Goal: Information Seeking & Learning: Learn about a topic

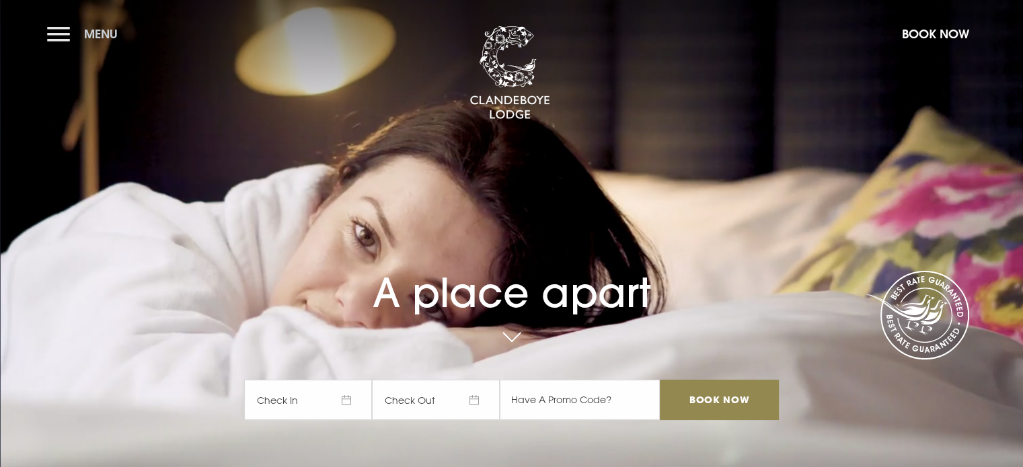
click at [64, 27] on button "Menu" at bounding box center [85, 34] width 77 height 29
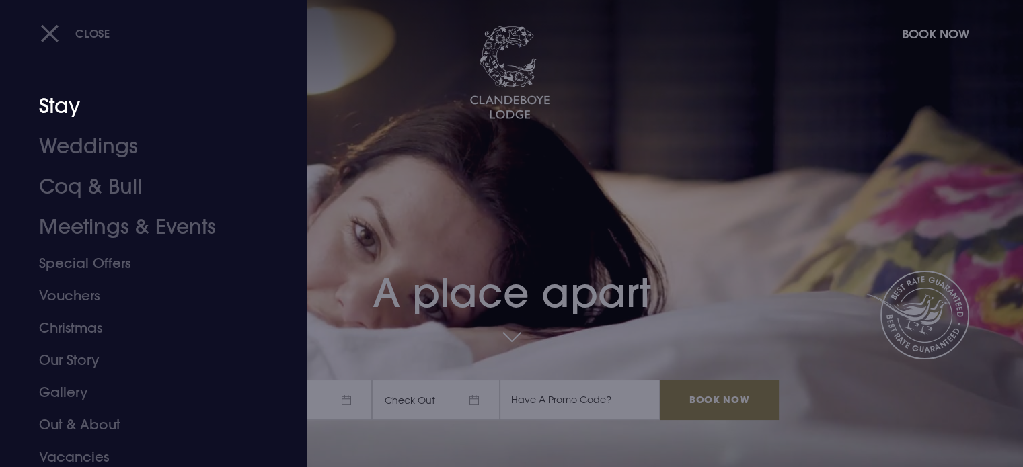
click at [70, 111] on link "Stay" at bounding box center [145, 106] width 213 height 40
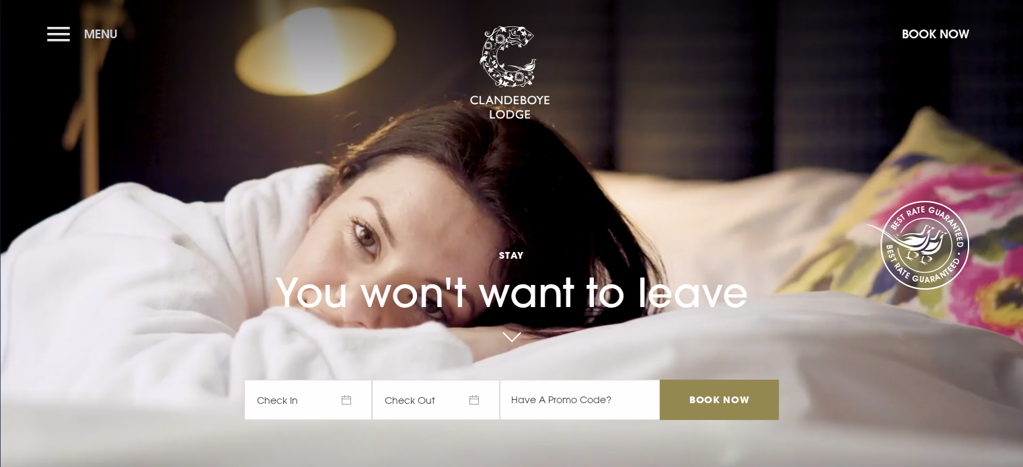
click at [54, 30] on button "Menu" at bounding box center [85, 34] width 77 height 29
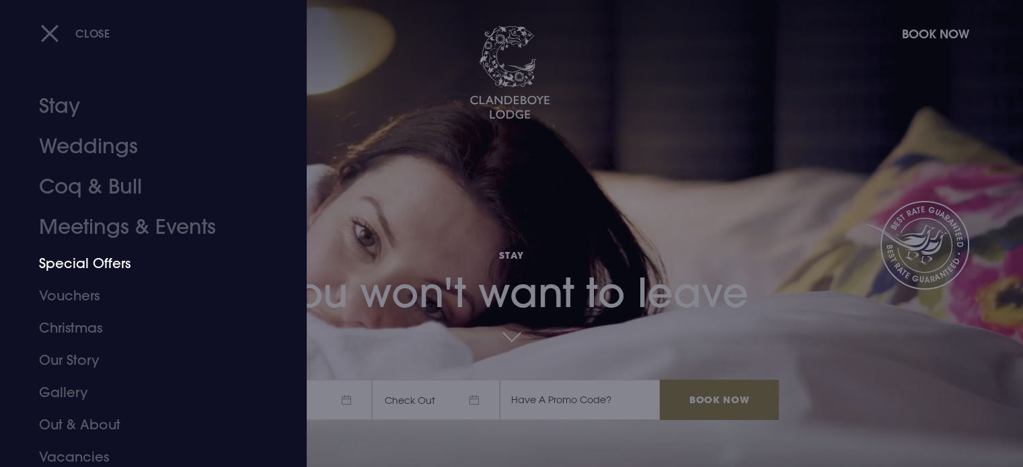
click at [82, 264] on link "Special Offers" at bounding box center [145, 264] width 213 height 32
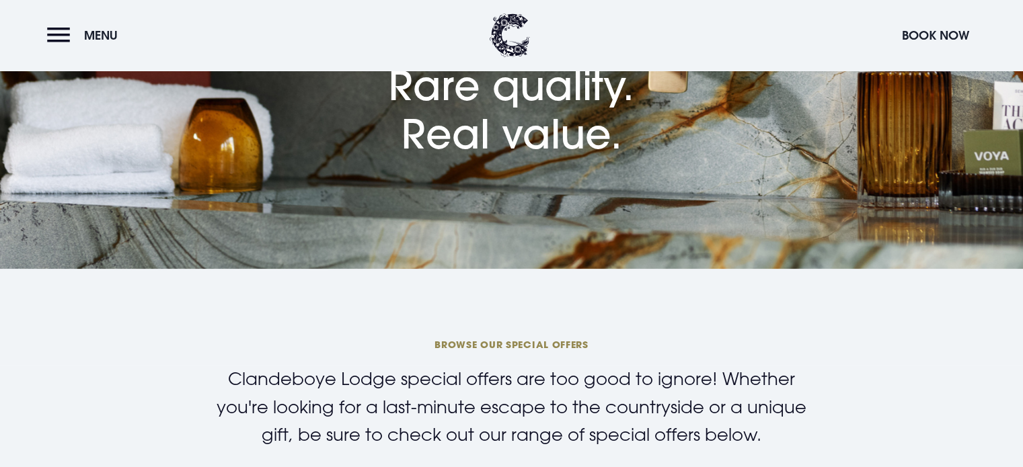
scroll to position [135, 0]
click at [56, 33] on button "Menu" at bounding box center [85, 35] width 77 height 29
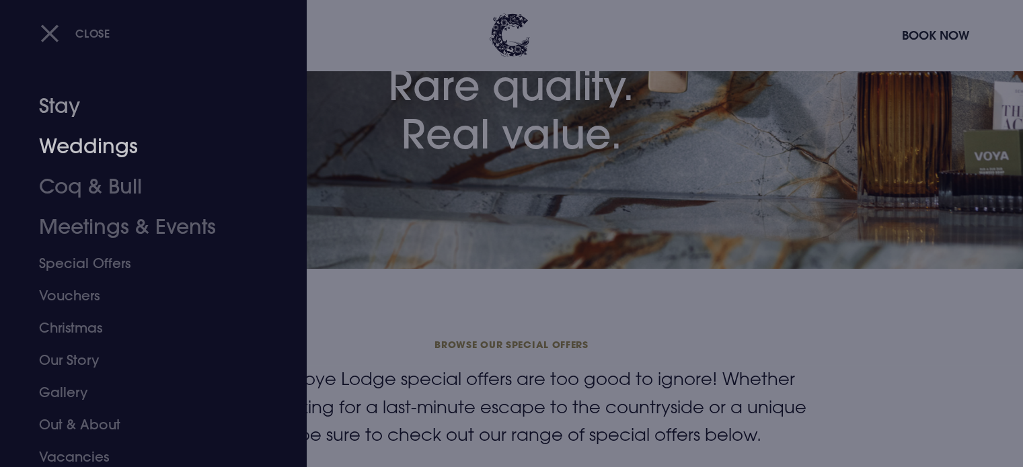
click at [63, 114] on link "Stay" at bounding box center [145, 106] width 213 height 40
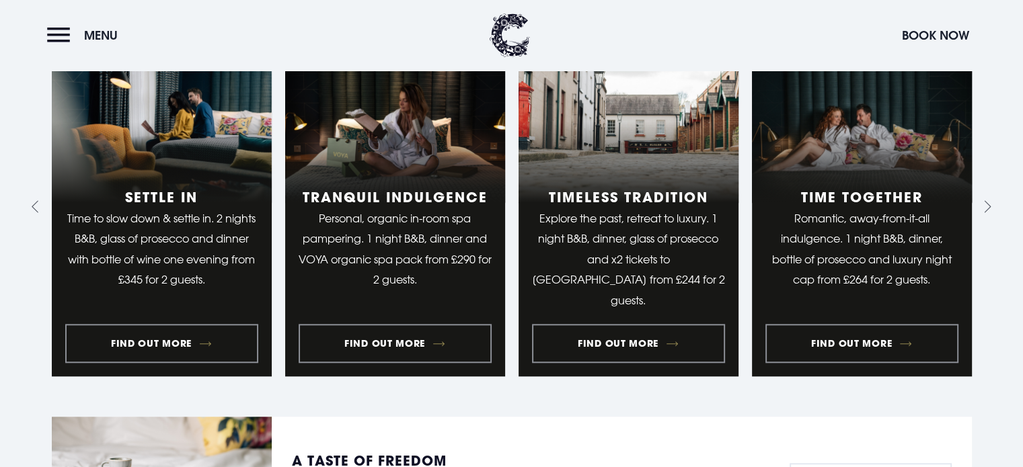
scroll to position [1076, 0]
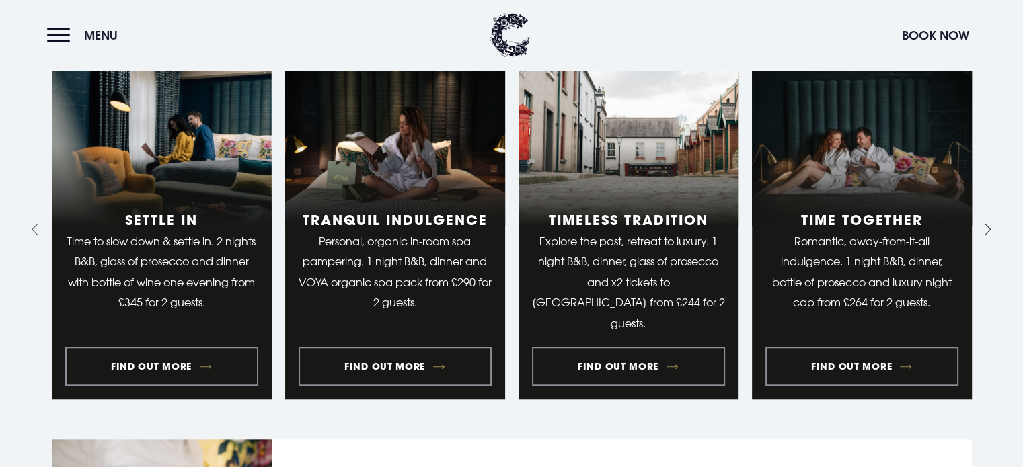
click at [986, 227] on icon "Next slide" at bounding box center [985, 229] width 13 height 13
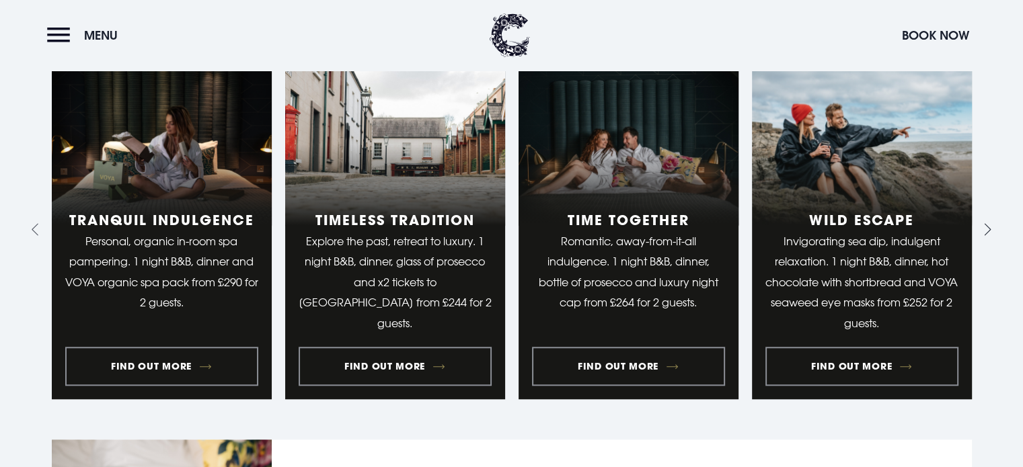
click at [986, 227] on icon "Next slide" at bounding box center [985, 229] width 13 height 13
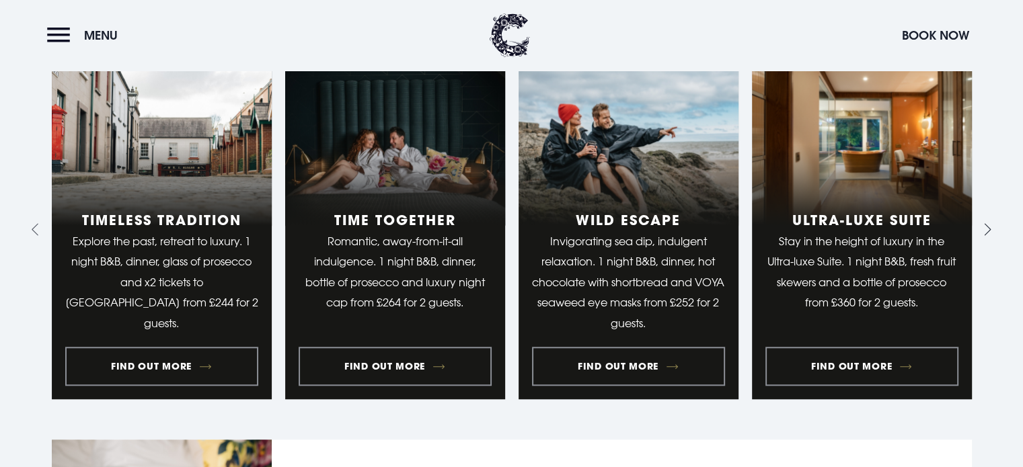
click at [986, 227] on icon "Next slide" at bounding box center [985, 229] width 13 height 13
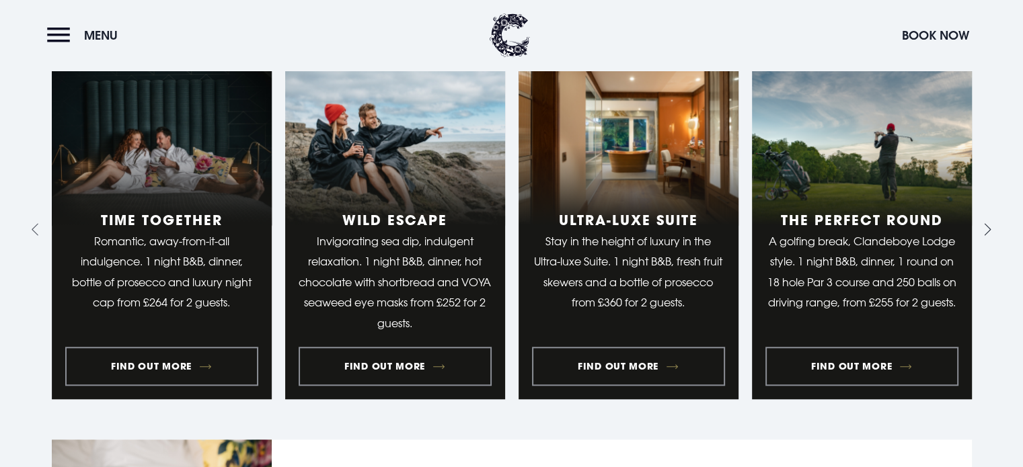
click at [986, 227] on icon "Next slide" at bounding box center [985, 229] width 13 height 13
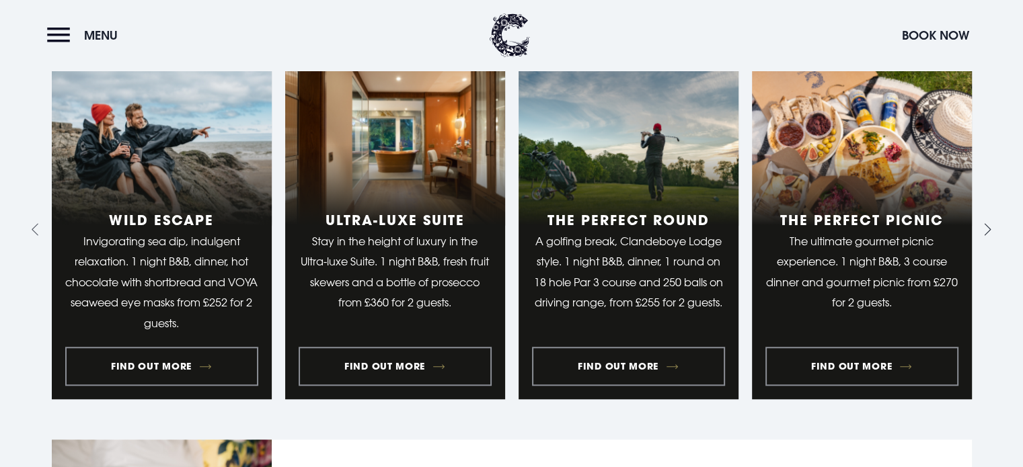
click at [986, 227] on icon "Next slide" at bounding box center [985, 229] width 13 height 13
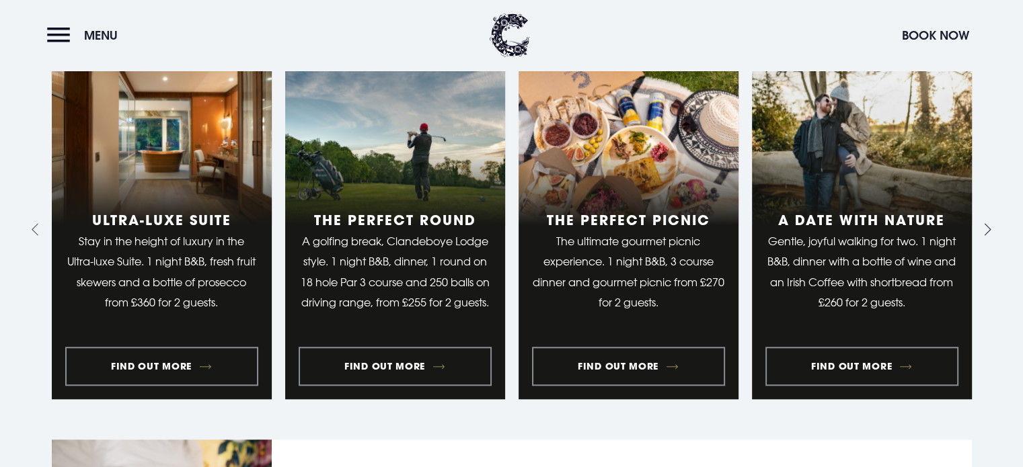
click at [986, 227] on icon "Next slide" at bounding box center [985, 229] width 13 height 13
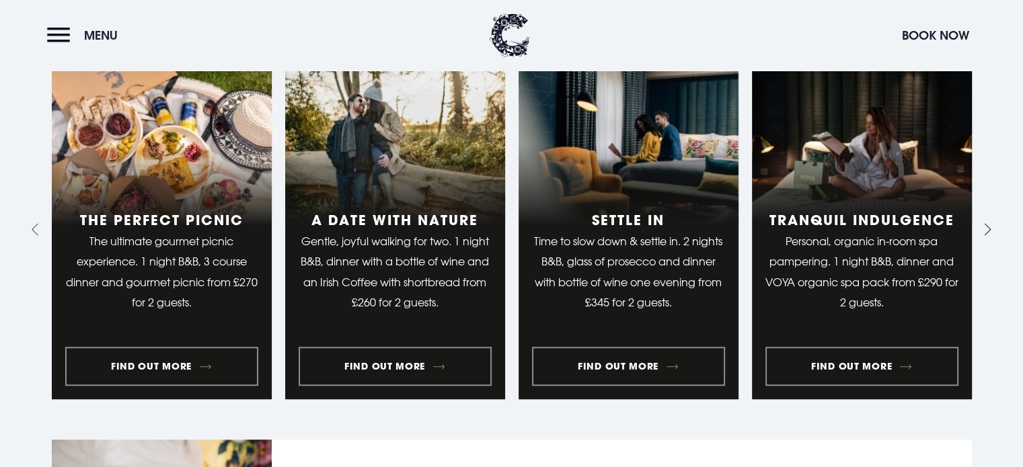
click at [986, 227] on icon "Next slide" at bounding box center [985, 229] width 13 height 13
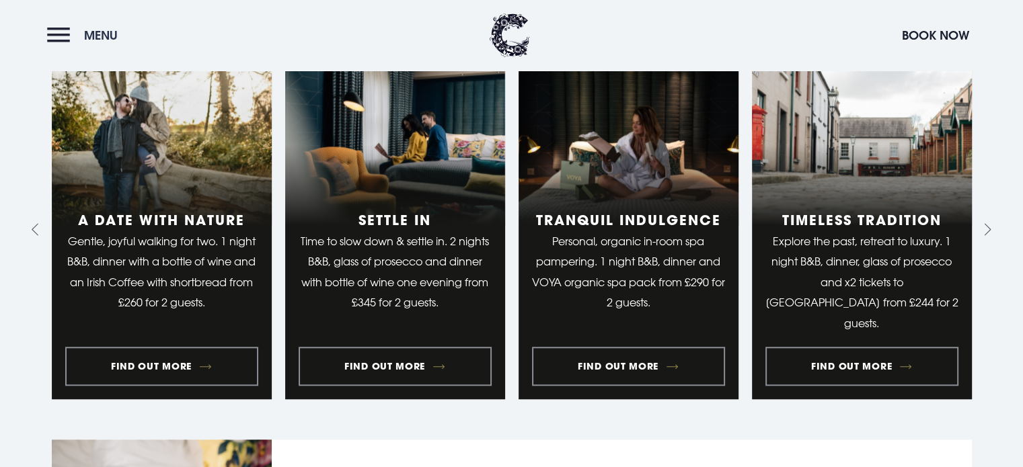
click at [54, 33] on button "Menu" at bounding box center [85, 35] width 77 height 29
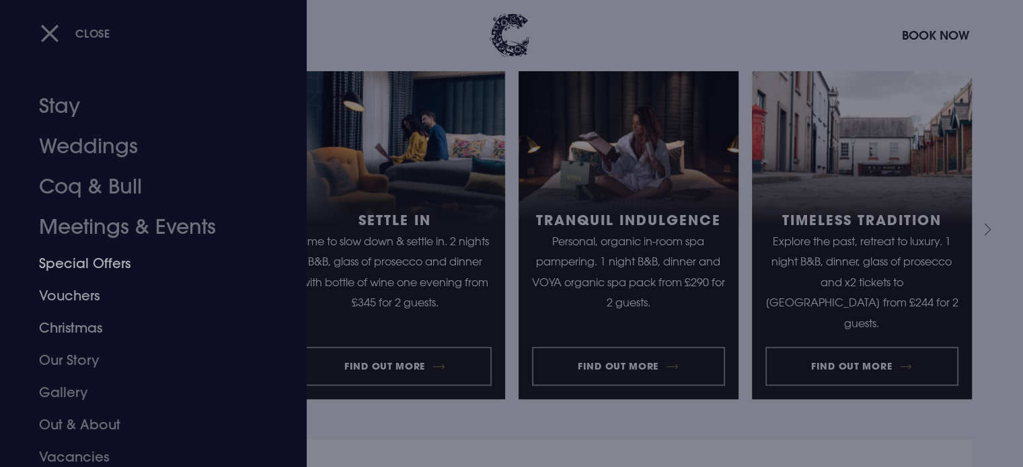
click at [91, 260] on link "Special Offers" at bounding box center [145, 264] width 213 height 32
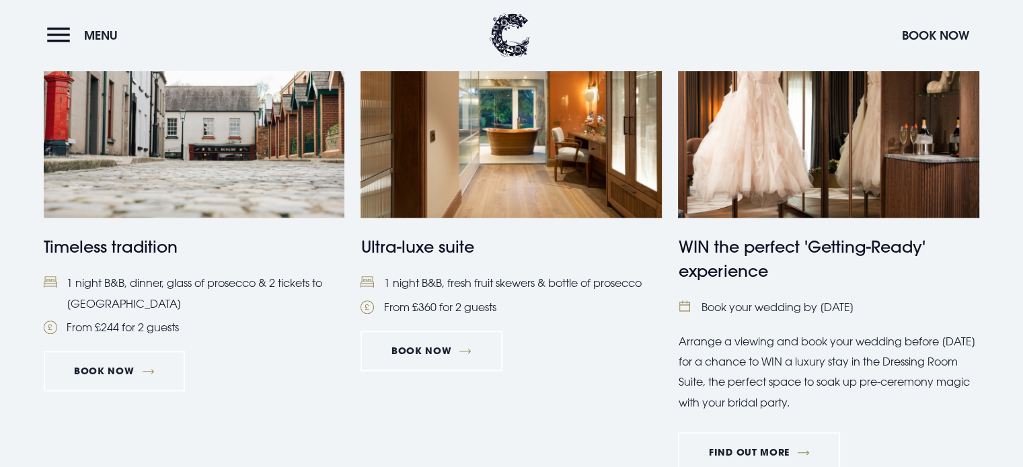
scroll to position [1412, 0]
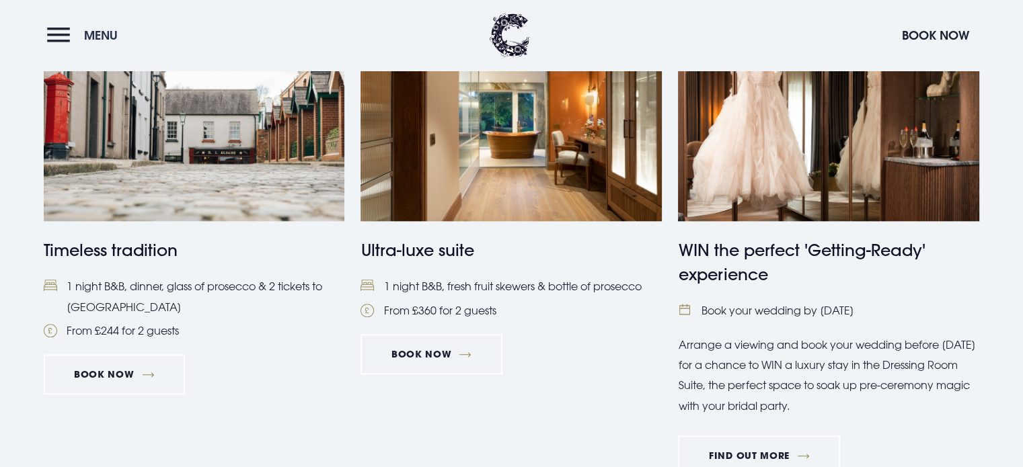
click at [56, 27] on button "Menu" at bounding box center [85, 35] width 77 height 29
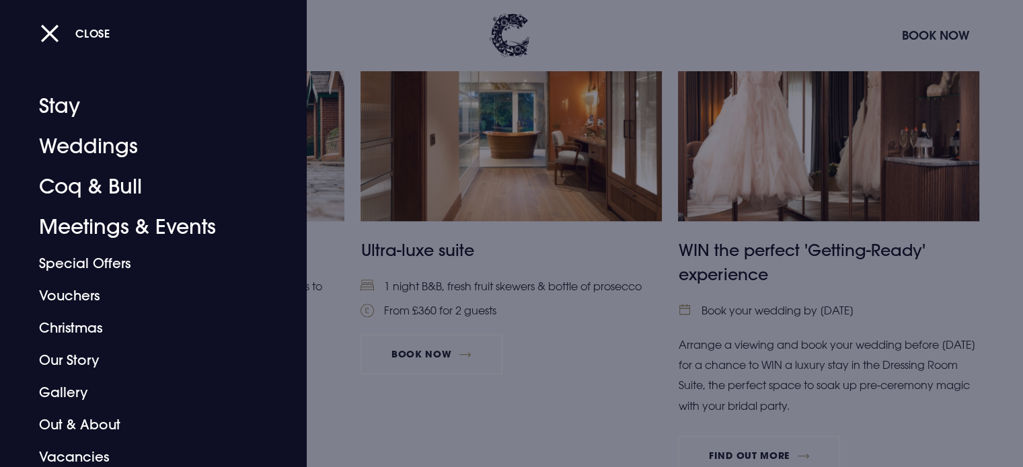
click at [511, 30] on div "Close" at bounding box center [526, 33] width 972 height 28
click at [513, 39] on div "Close" at bounding box center [526, 33] width 972 height 28
click at [51, 30] on button "Close" at bounding box center [75, 34] width 70 height 28
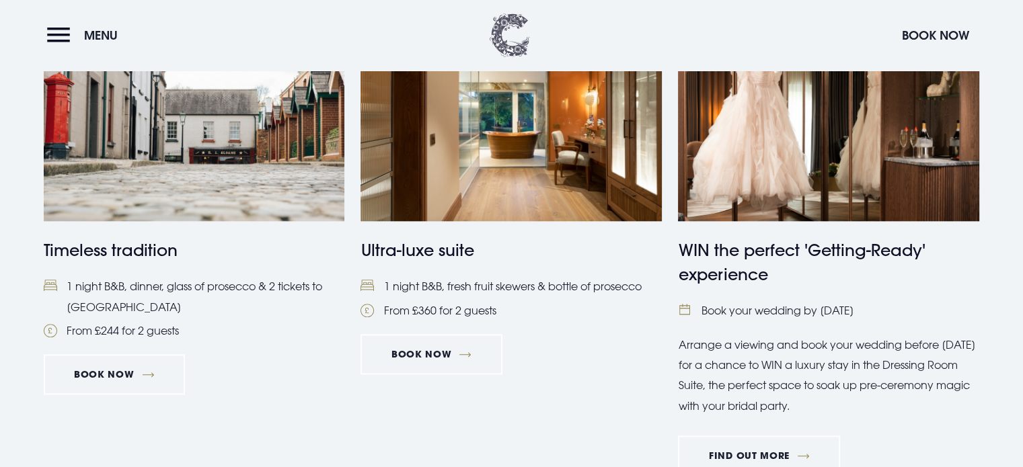
click at [519, 42] on img at bounding box center [510, 35] width 40 height 44
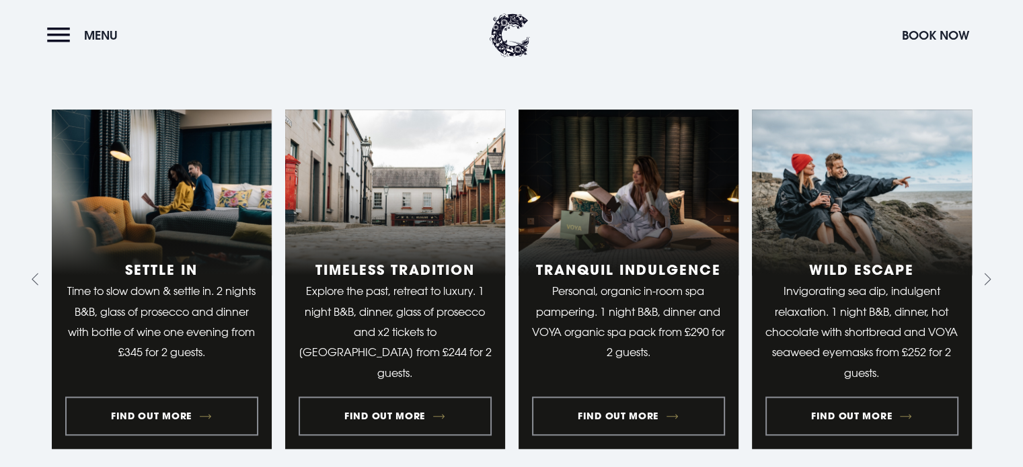
scroll to position [1258, 0]
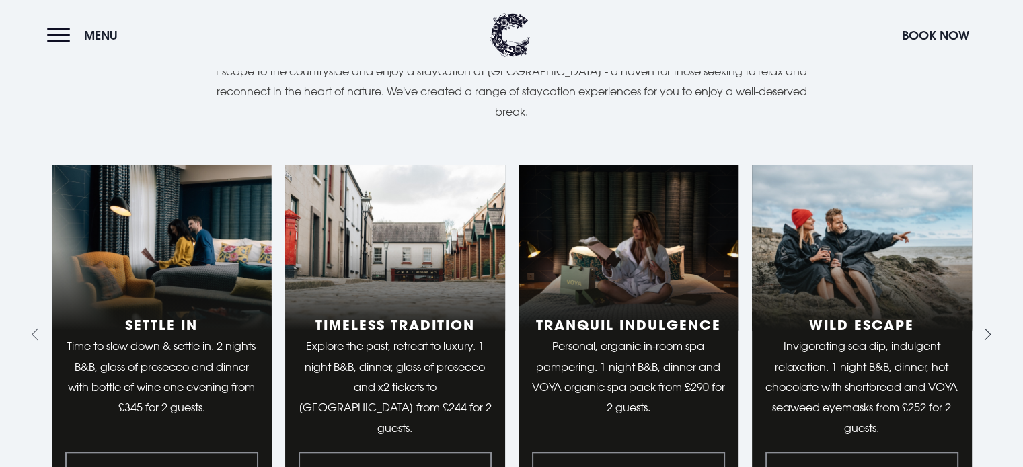
click at [987, 328] on icon "Next slide" at bounding box center [988, 334] width 7 height 12
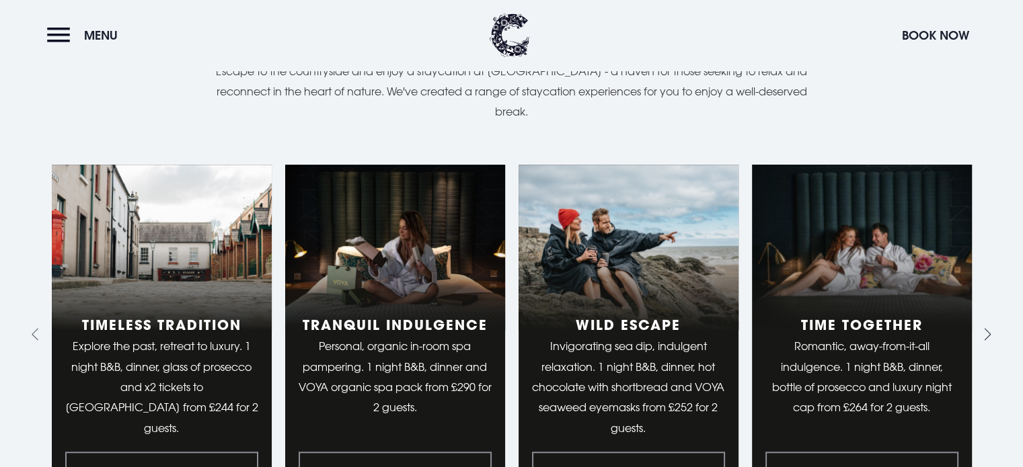
click at [987, 328] on icon "Next slide" at bounding box center [988, 334] width 7 height 12
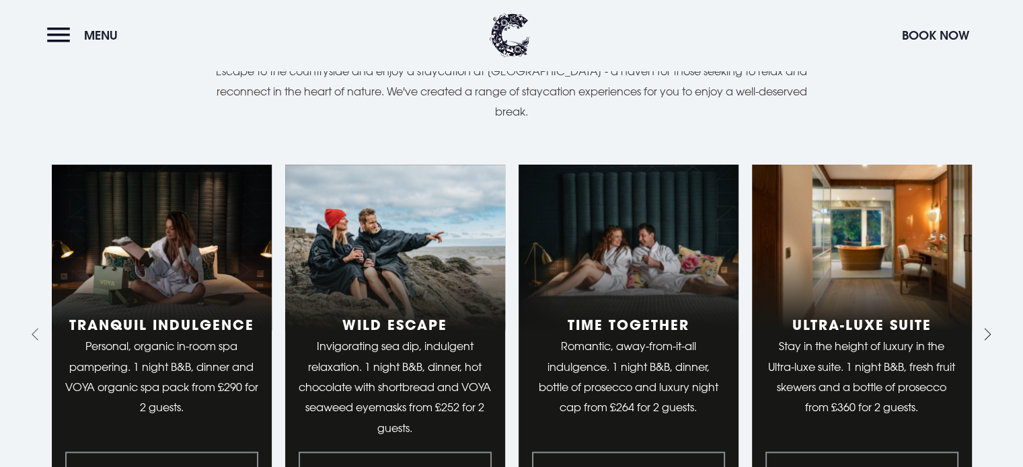
click at [987, 328] on icon "Next slide" at bounding box center [988, 334] width 7 height 12
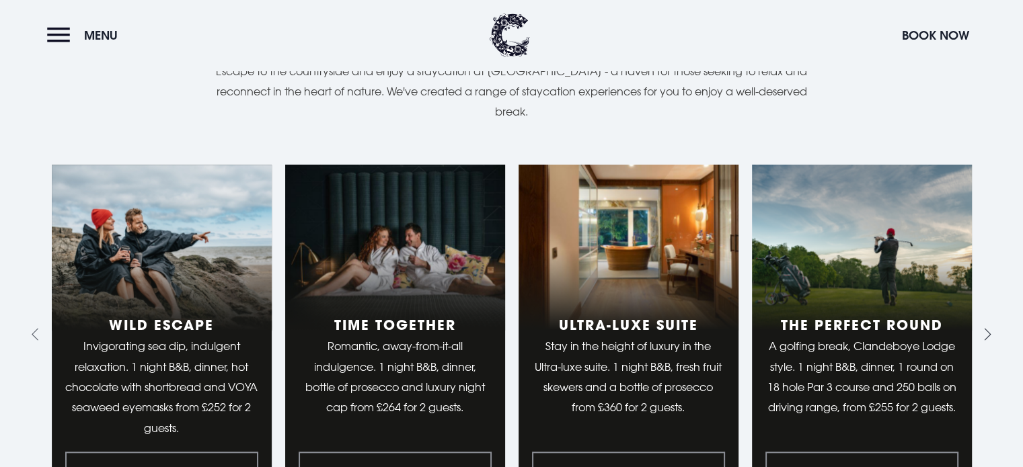
click at [987, 328] on icon "Next slide" at bounding box center [988, 334] width 7 height 12
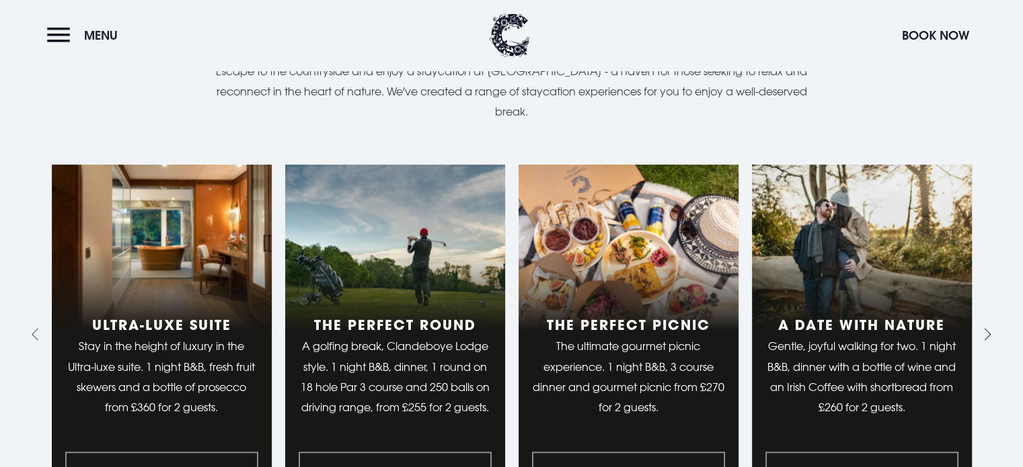
click at [987, 328] on icon "Next slide" at bounding box center [988, 334] width 7 height 12
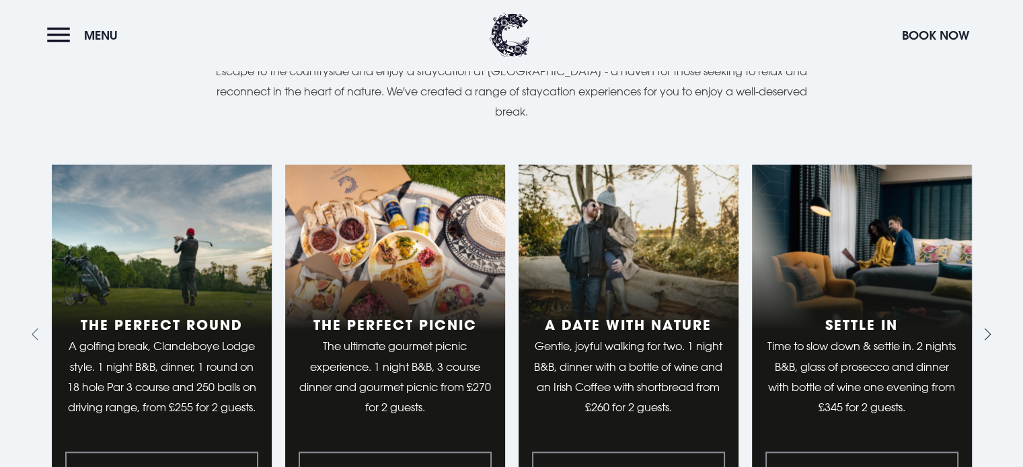
click at [987, 328] on icon "Next slide" at bounding box center [988, 334] width 7 height 12
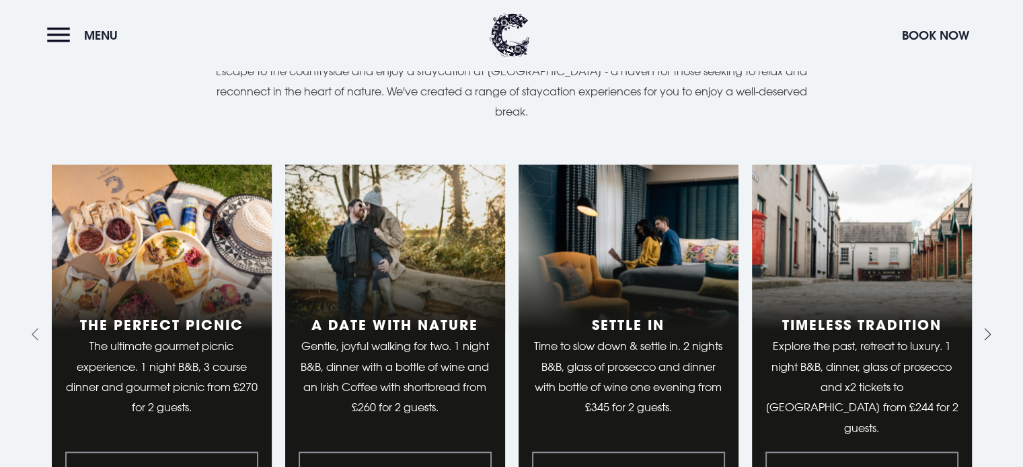
click at [987, 328] on icon "Next slide" at bounding box center [988, 334] width 7 height 12
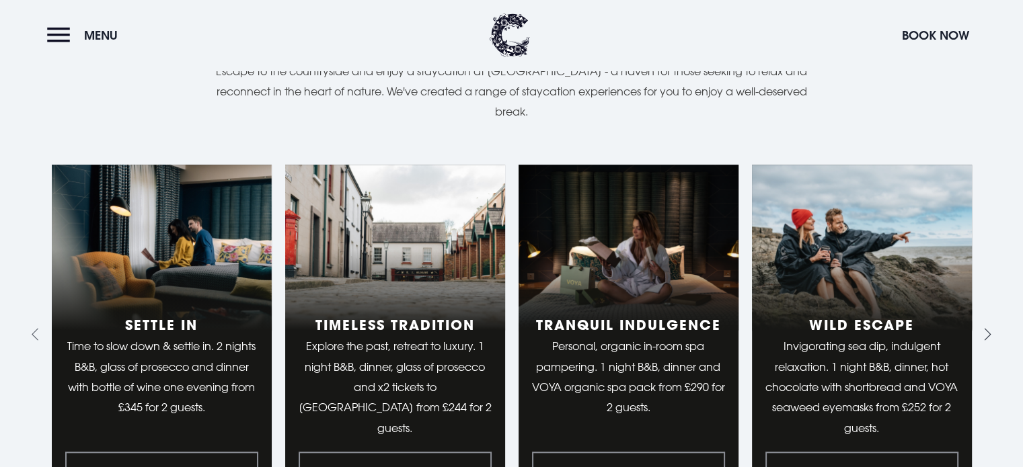
click at [987, 328] on icon "Next slide" at bounding box center [988, 334] width 7 height 12
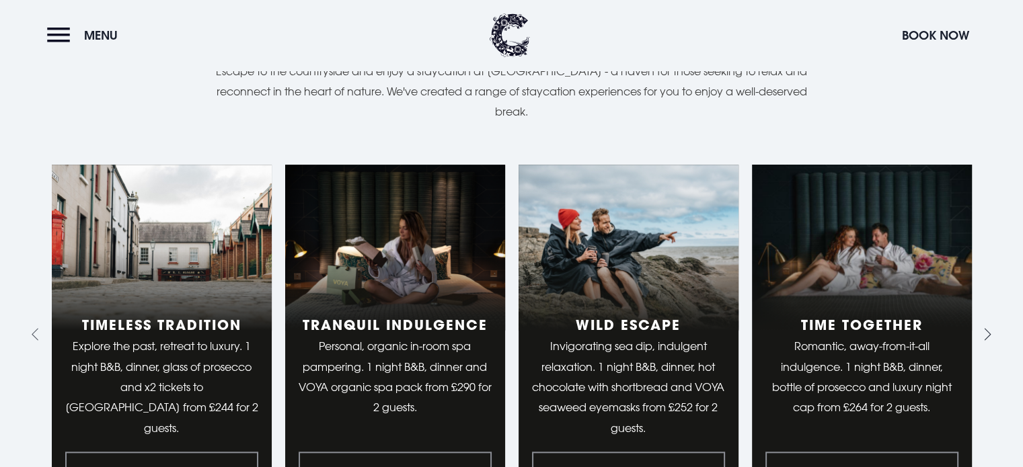
click at [987, 328] on icon "Next slide" at bounding box center [988, 334] width 7 height 12
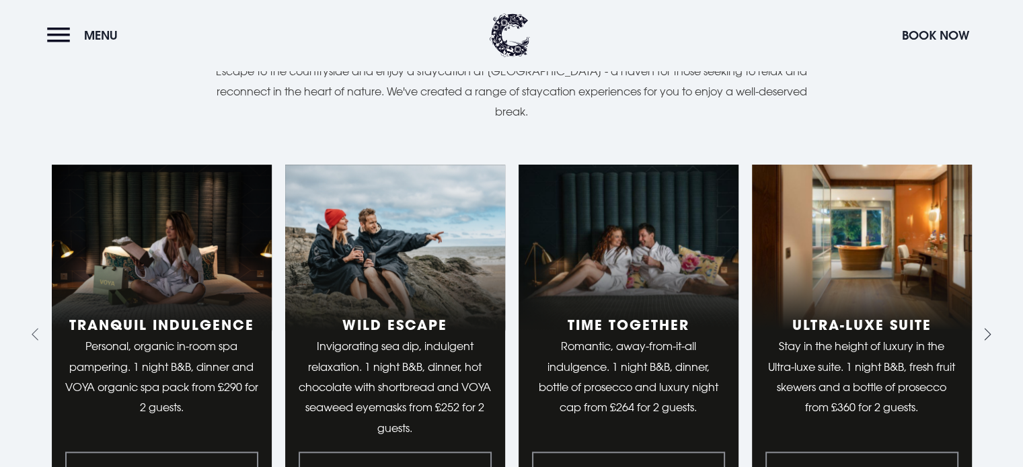
click at [987, 328] on icon "Next slide" at bounding box center [988, 334] width 7 height 12
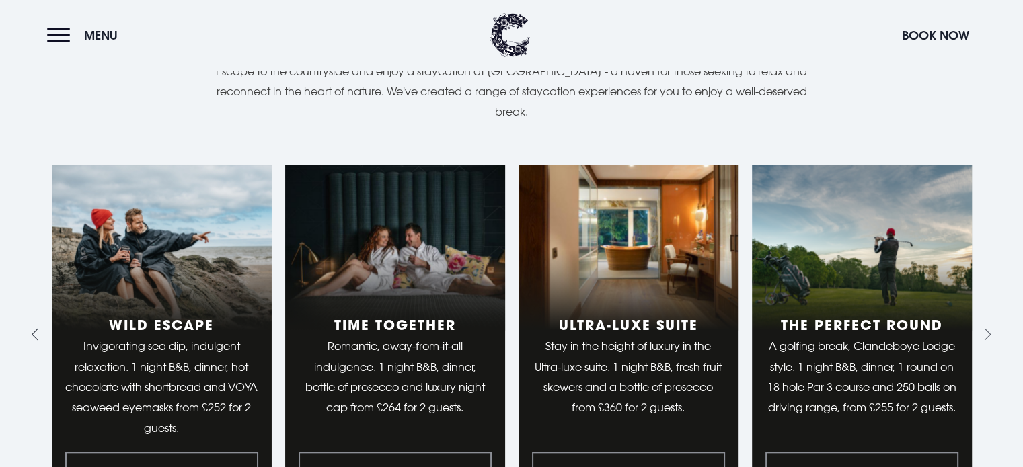
click at [32, 328] on icon "Previous slide" at bounding box center [38, 334] width 13 height 13
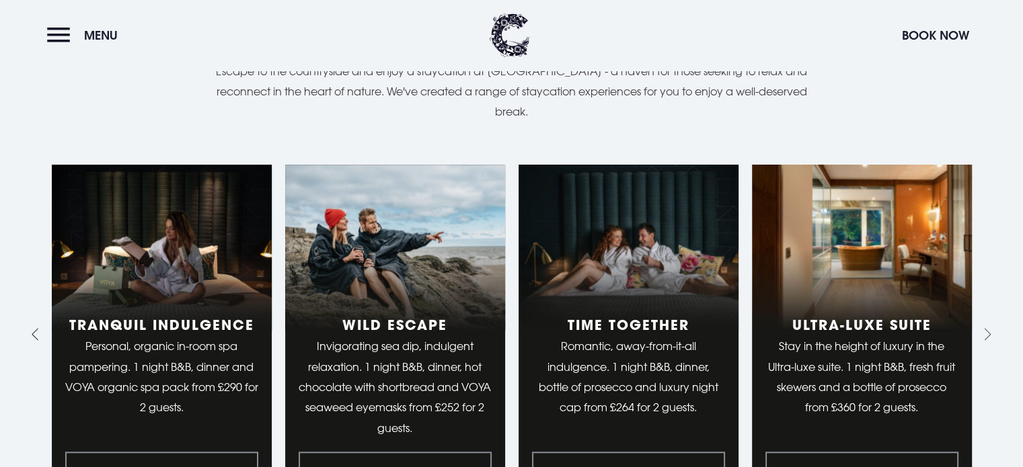
click at [32, 328] on icon "Previous slide" at bounding box center [38, 334] width 13 height 13
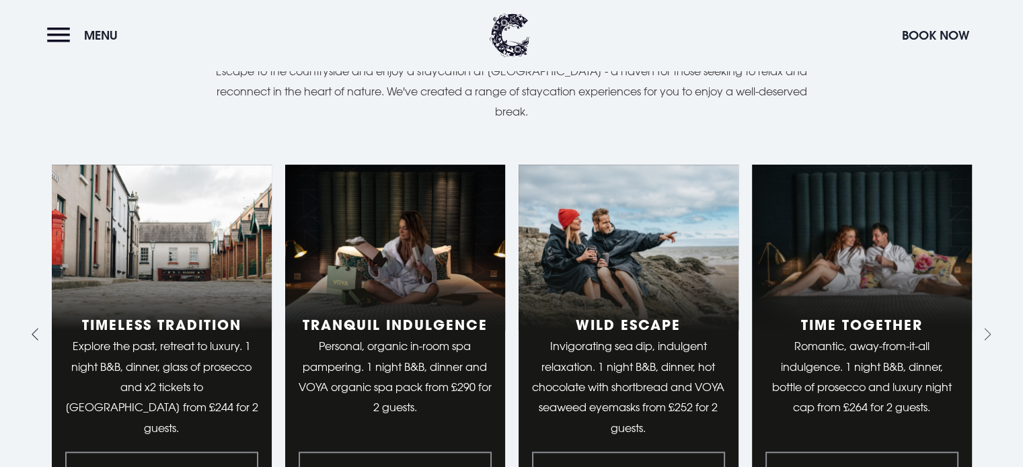
click at [32, 328] on icon "Previous slide" at bounding box center [38, 334] width 13 height 13
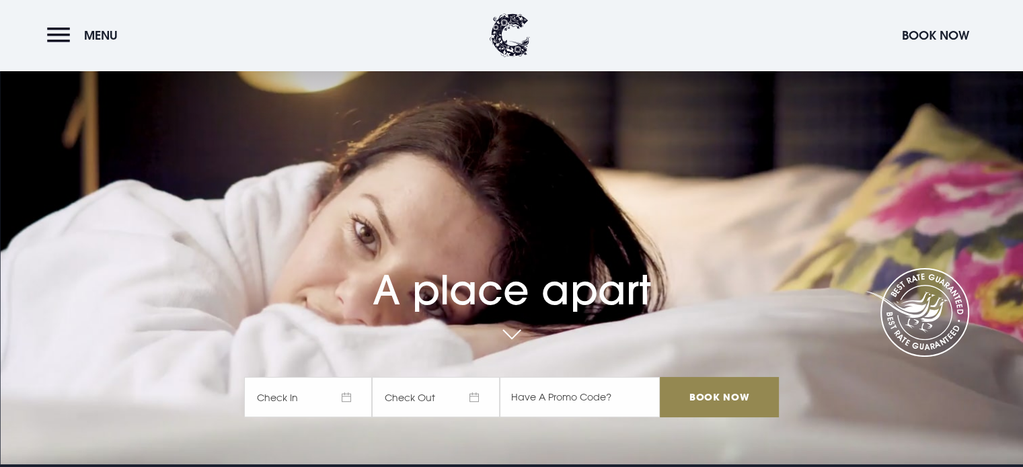
scroll to position [0, 0]
